Goal: Find specific page/section: Find specific page/section

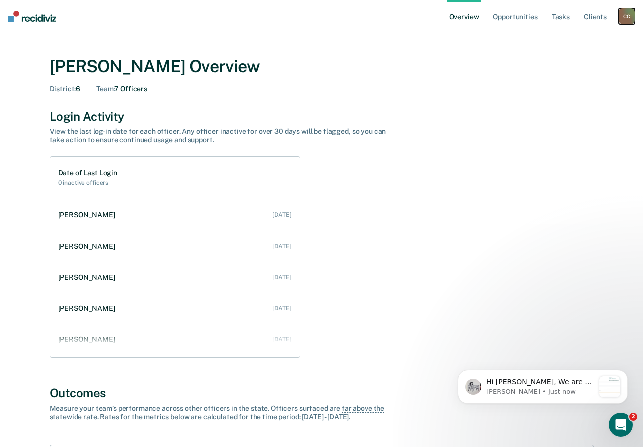
click at [625, 11] on div "C C" at bounding box center [627, 16] width 16 height 16
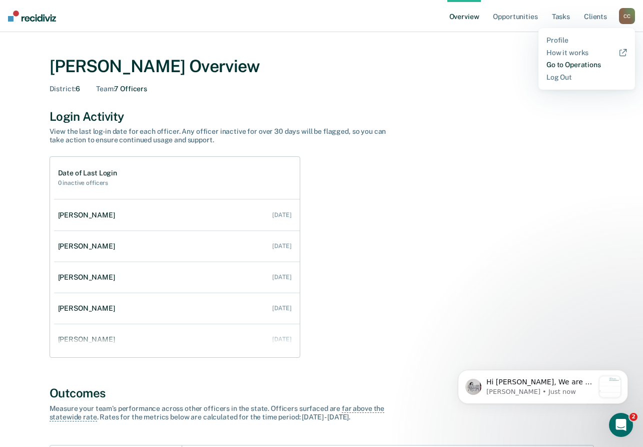
click at [557, 64] on link "Go to Operations" at bounding box center [587, 65] width 81 height 9
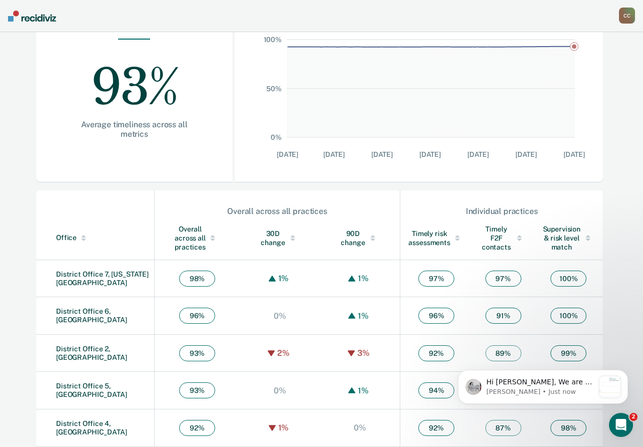
scroll to position [250, 0]
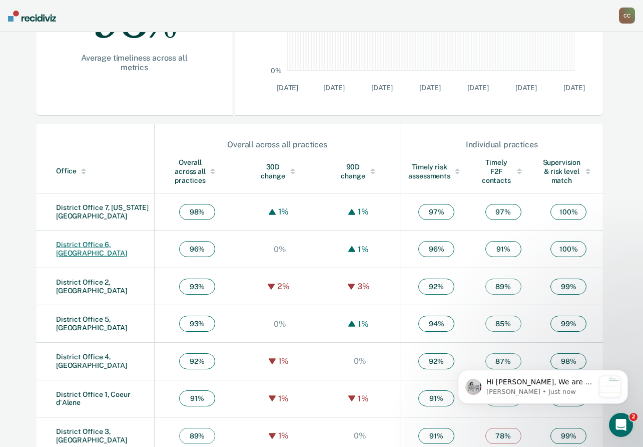
click at [84, 245] on link "District Office 6, [GEOGRAPHIC_DATA]" at bounding box center [91, 248] width 71 height 17
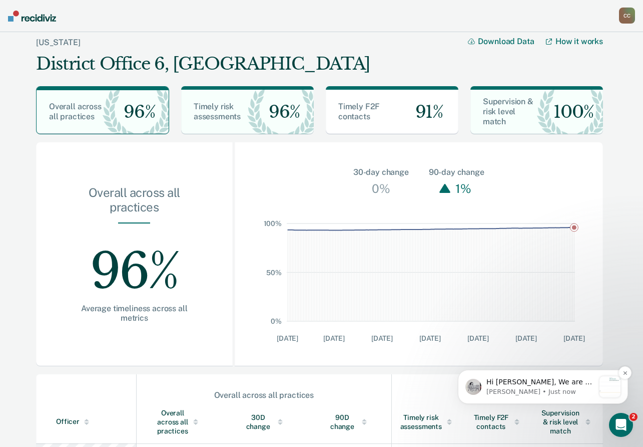
click at [529, 379] on p "Hi [PERSON_NAME], We are so excited to announce a brand new feature: AI case no…" at bounding box center [541, 382] width 108 height 10
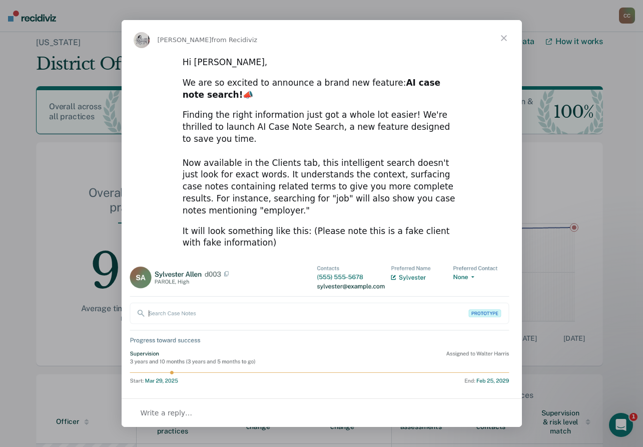
click at [499, 35] on span "Close" at bounding box center [504, 38] width 36 height 36
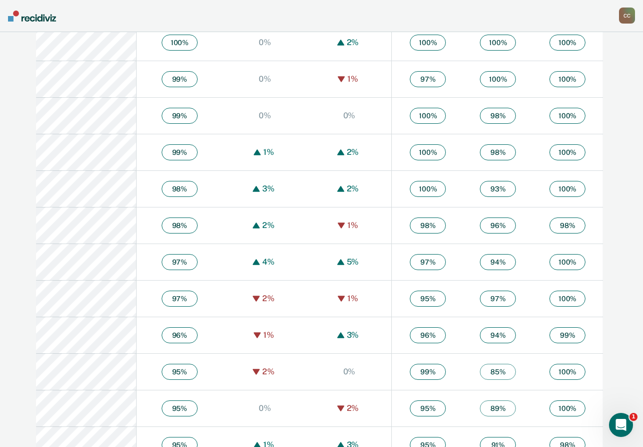
scroll to position [662, 0]
